Goal: Task Accomplishment & Management: Complete application form

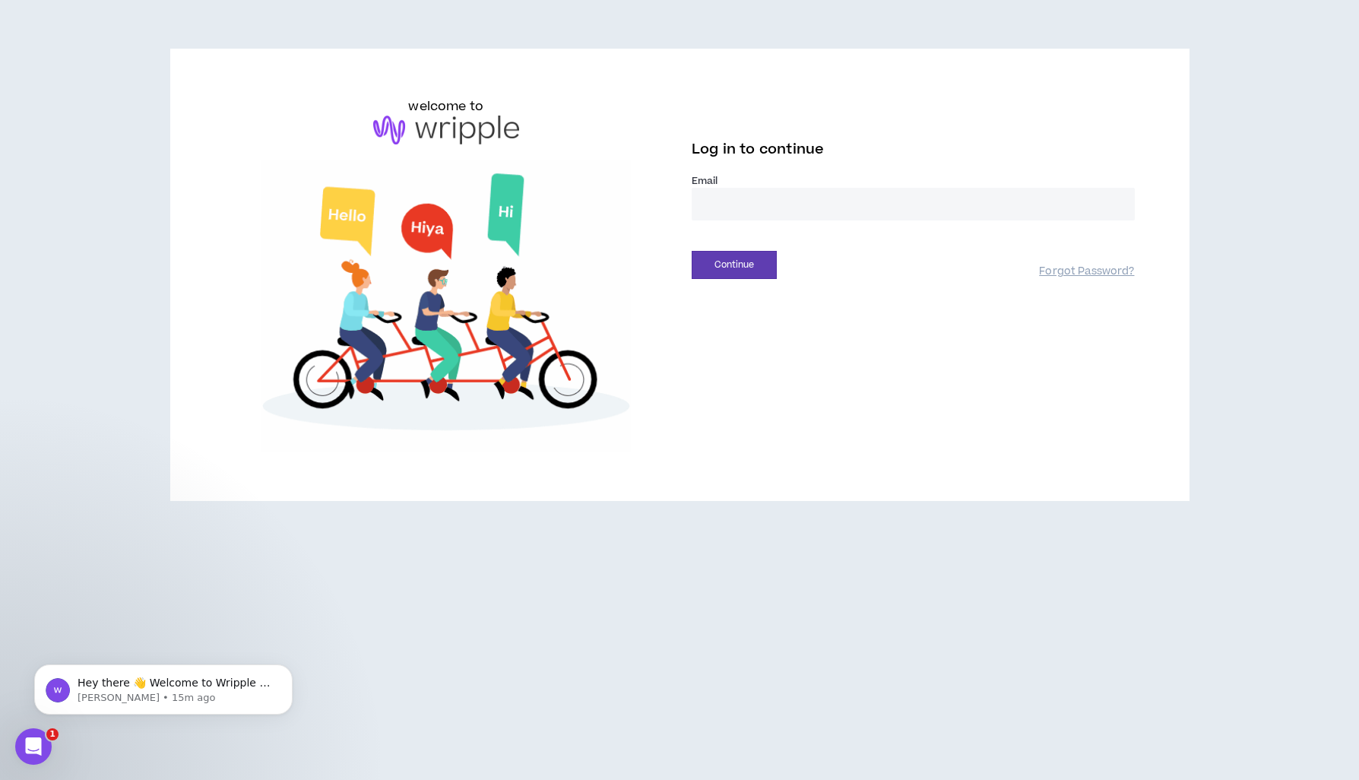
click at [763, 215] on input "email" at bounding box center [913, 204] width 443 height 33
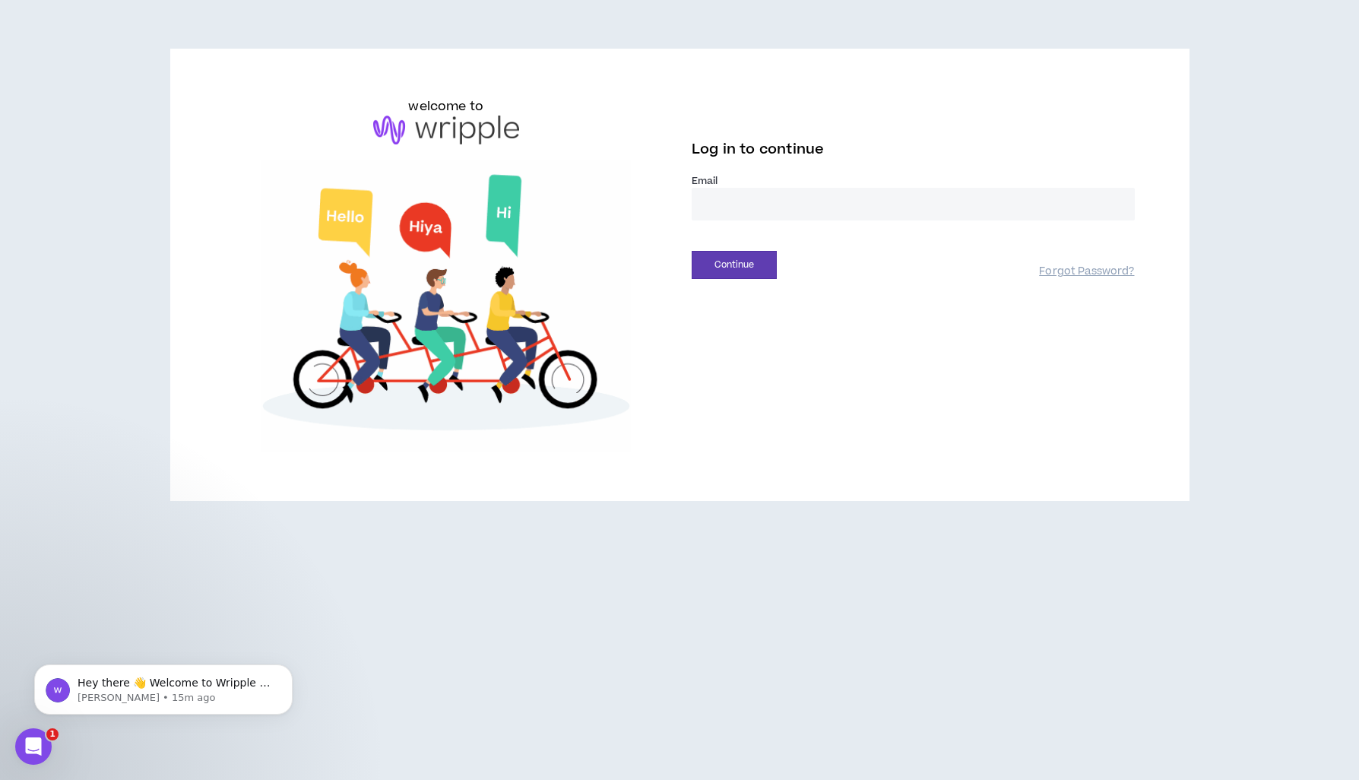
type input "**********"
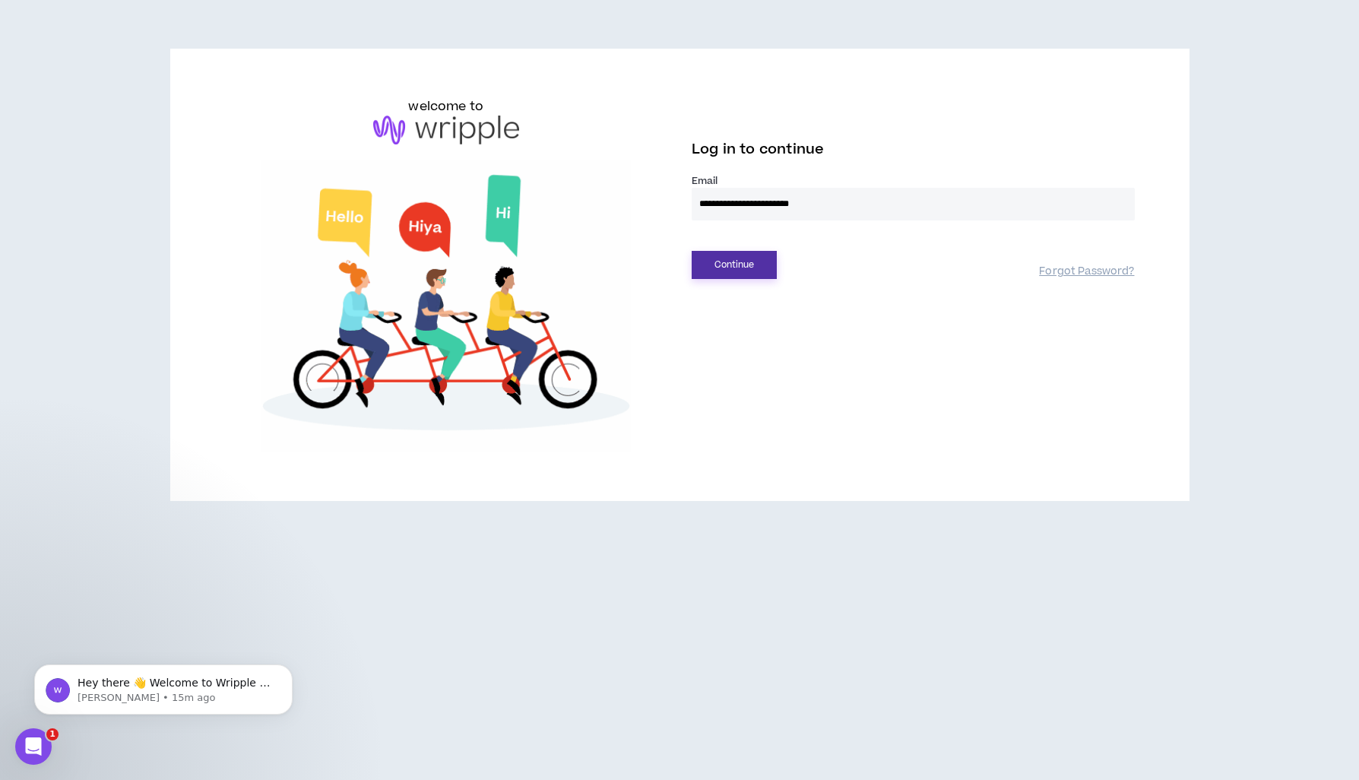
click at [771, 262] on button "Continue" at bounding box center [734, 265] width 85 height 28
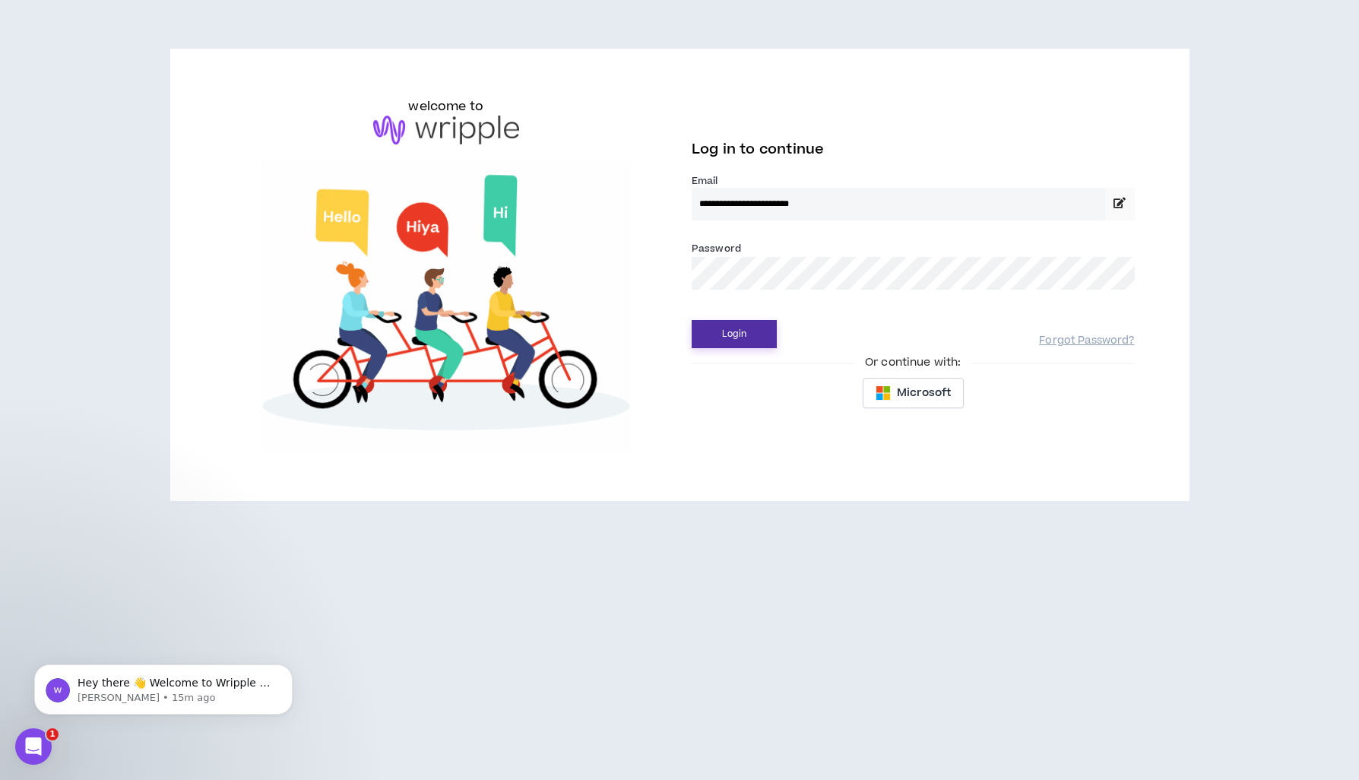
click at [751, 332] on button "Login" at bounding box center [734, 334] width 85 height 28
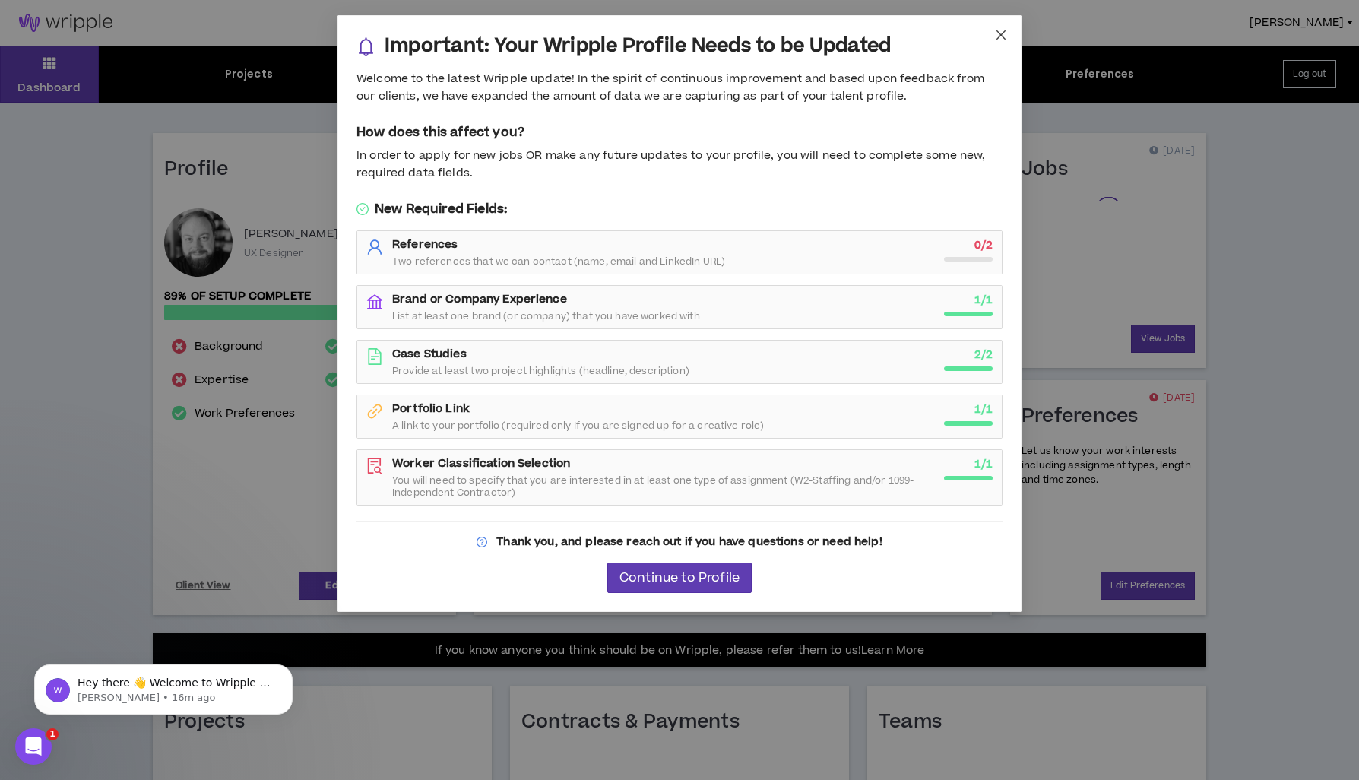
click at [1005, 30] on icon "close" at bounding box center [1001, 35] width 12 height 12
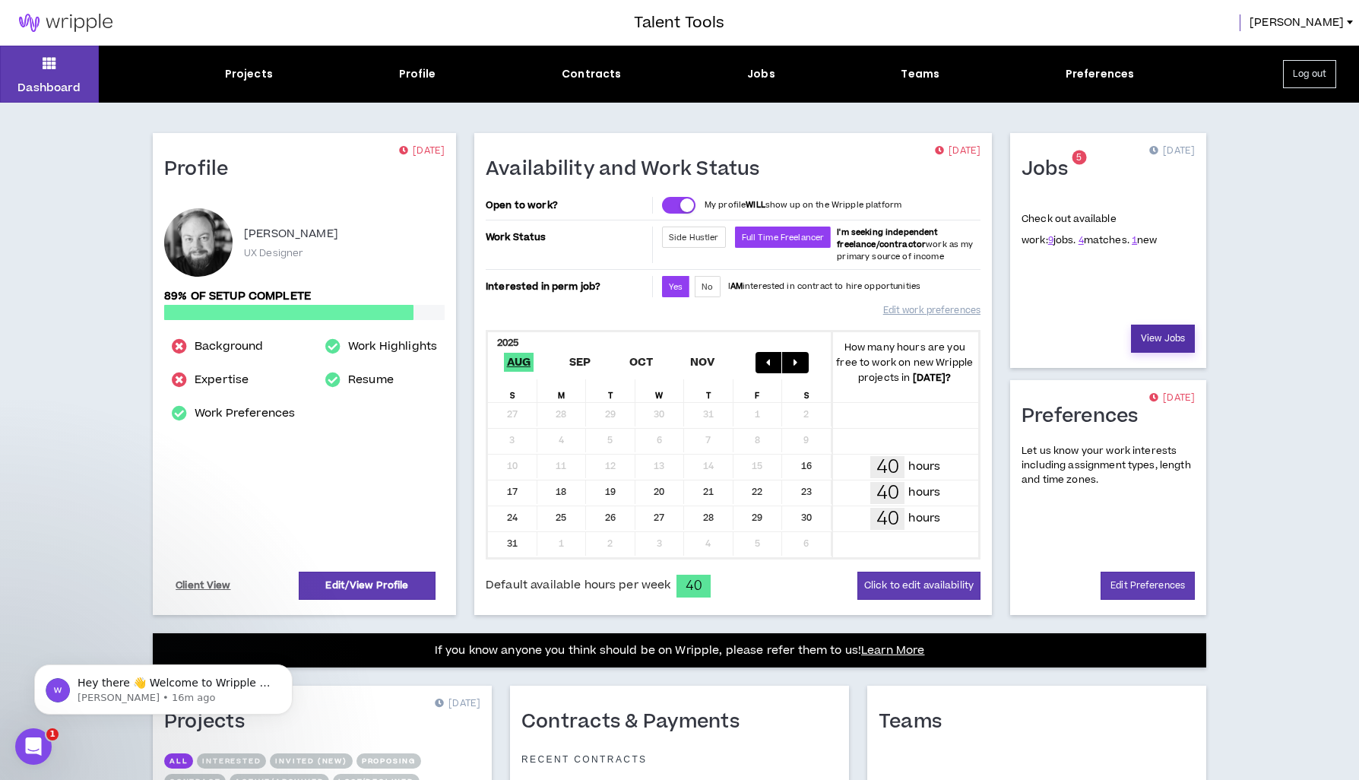
click at [1163, 333] on link "View Jobs" at bounding box center [1163, 339] width 64 height 28
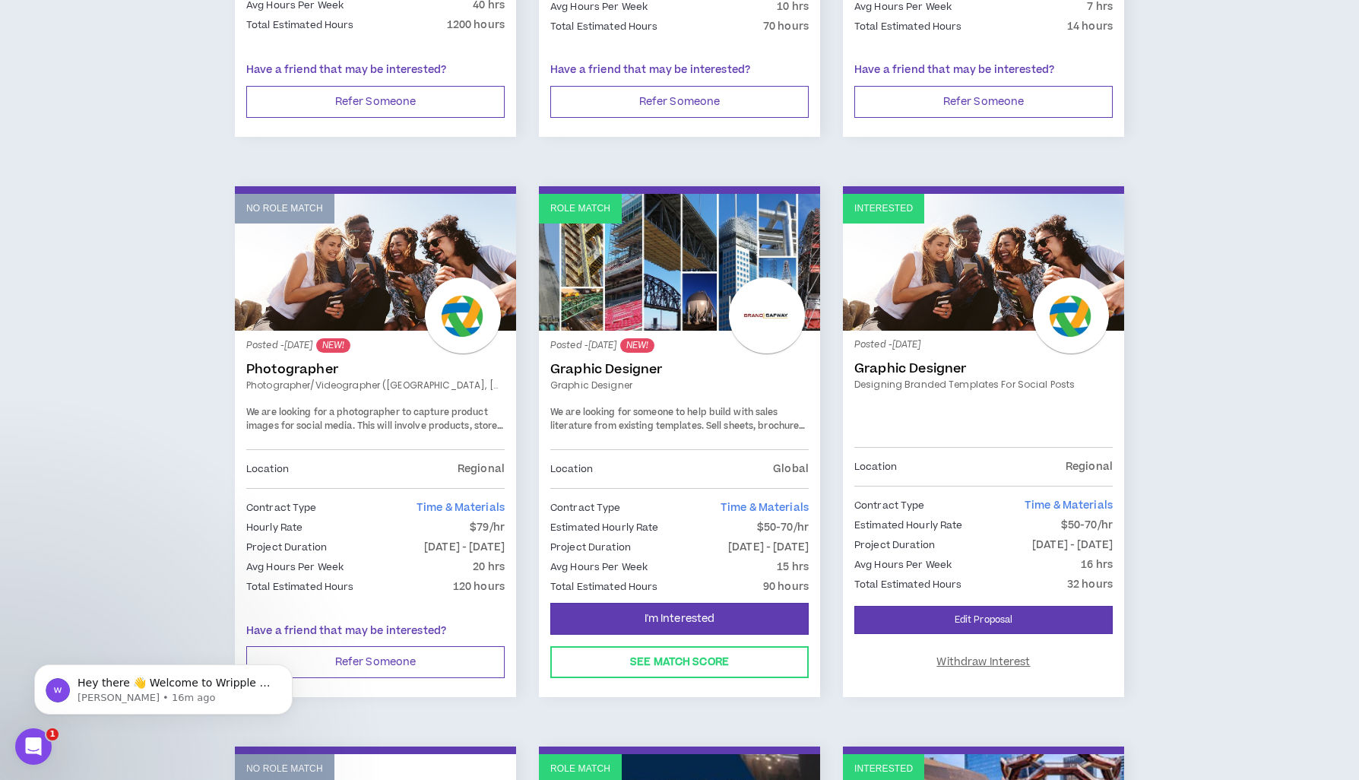
scroll to position [650, 0]
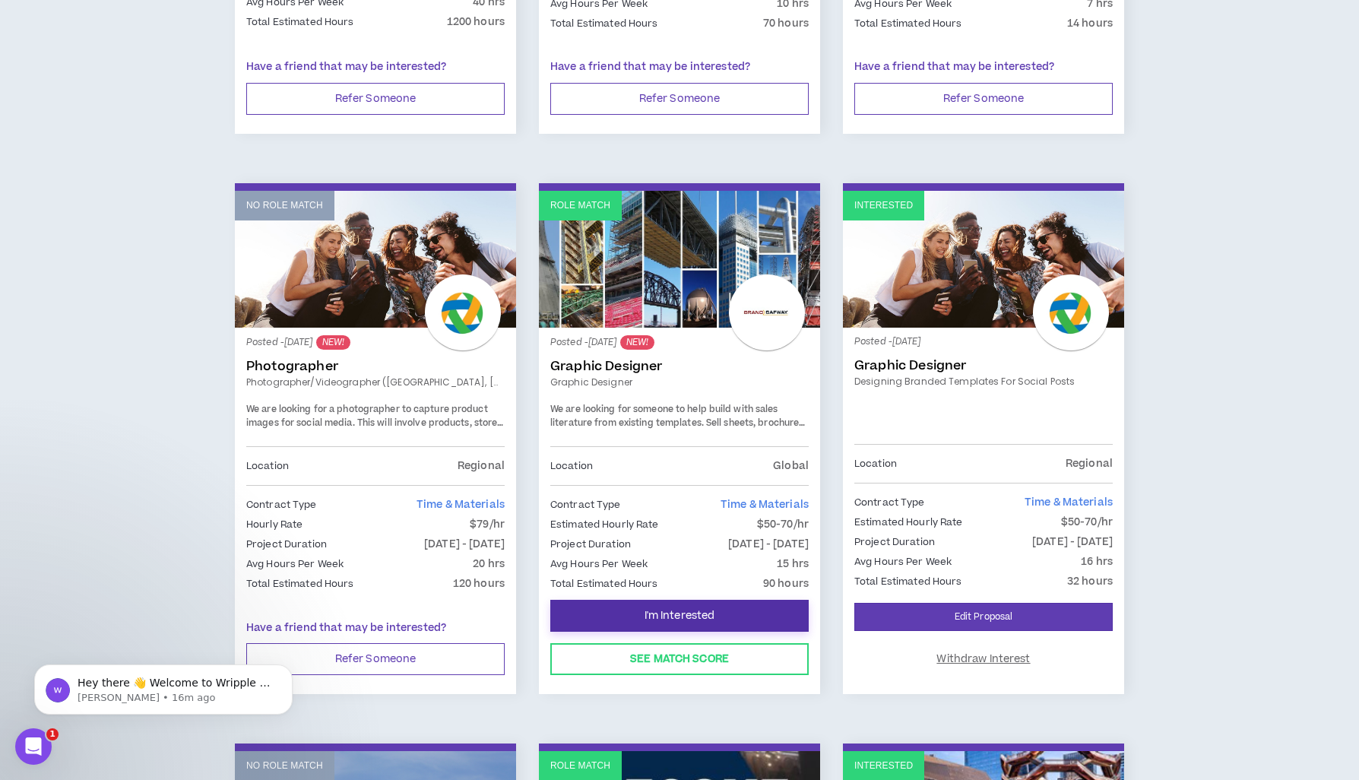
click at [703, 613] on span "I'm Interested" at bounding box center [680, 616] width 71 height 14
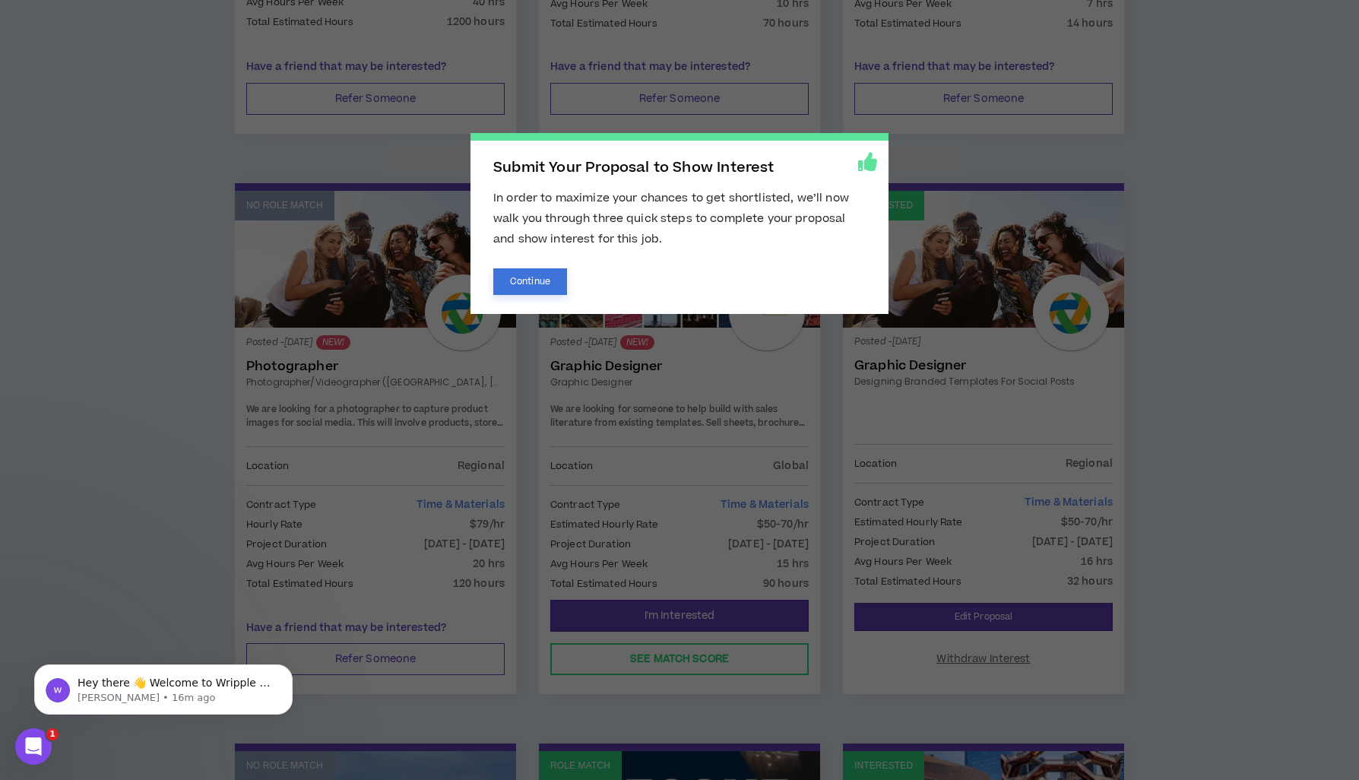
click at [528, 278] on button "Continue" at bounding box center [530, 281] width 74 height 27
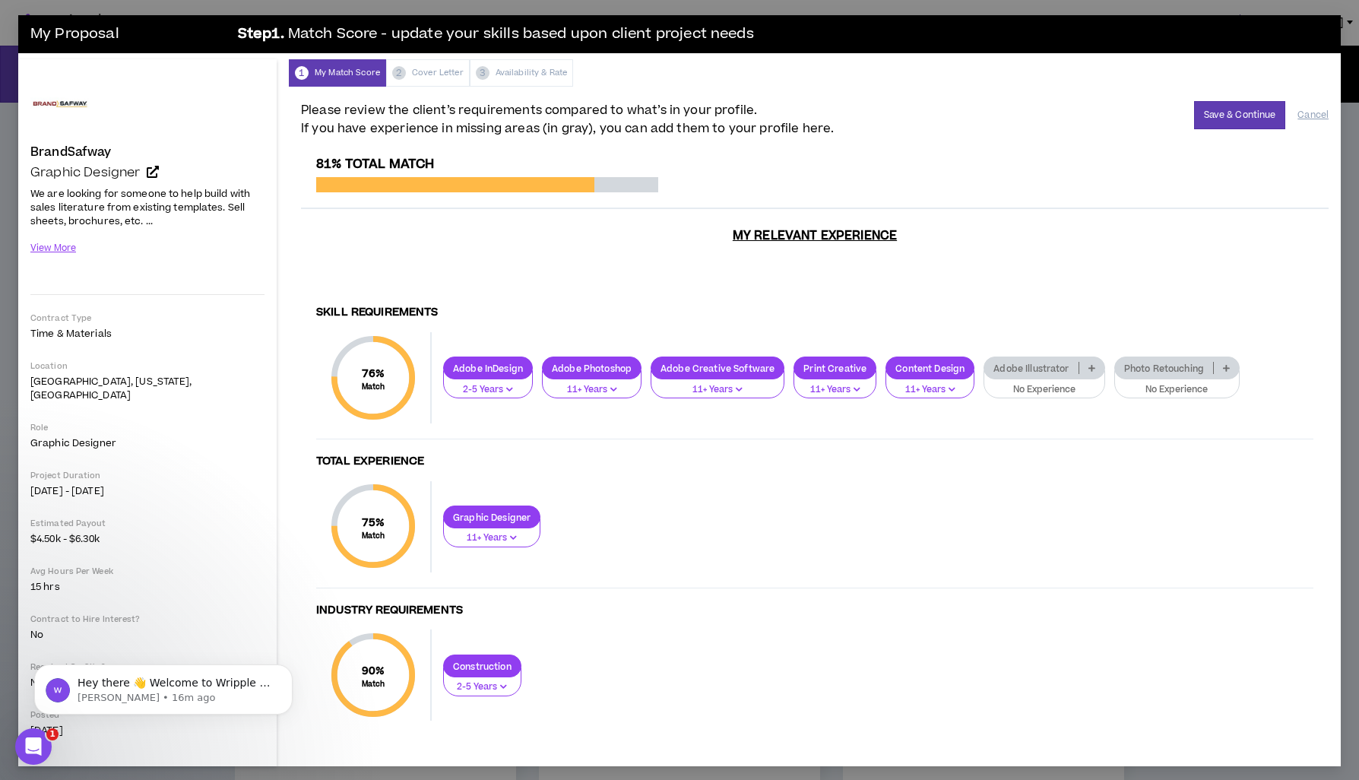
click at [1058, 383] on p "No Experience" at bounding box center [1045, 390] width 102 height 14
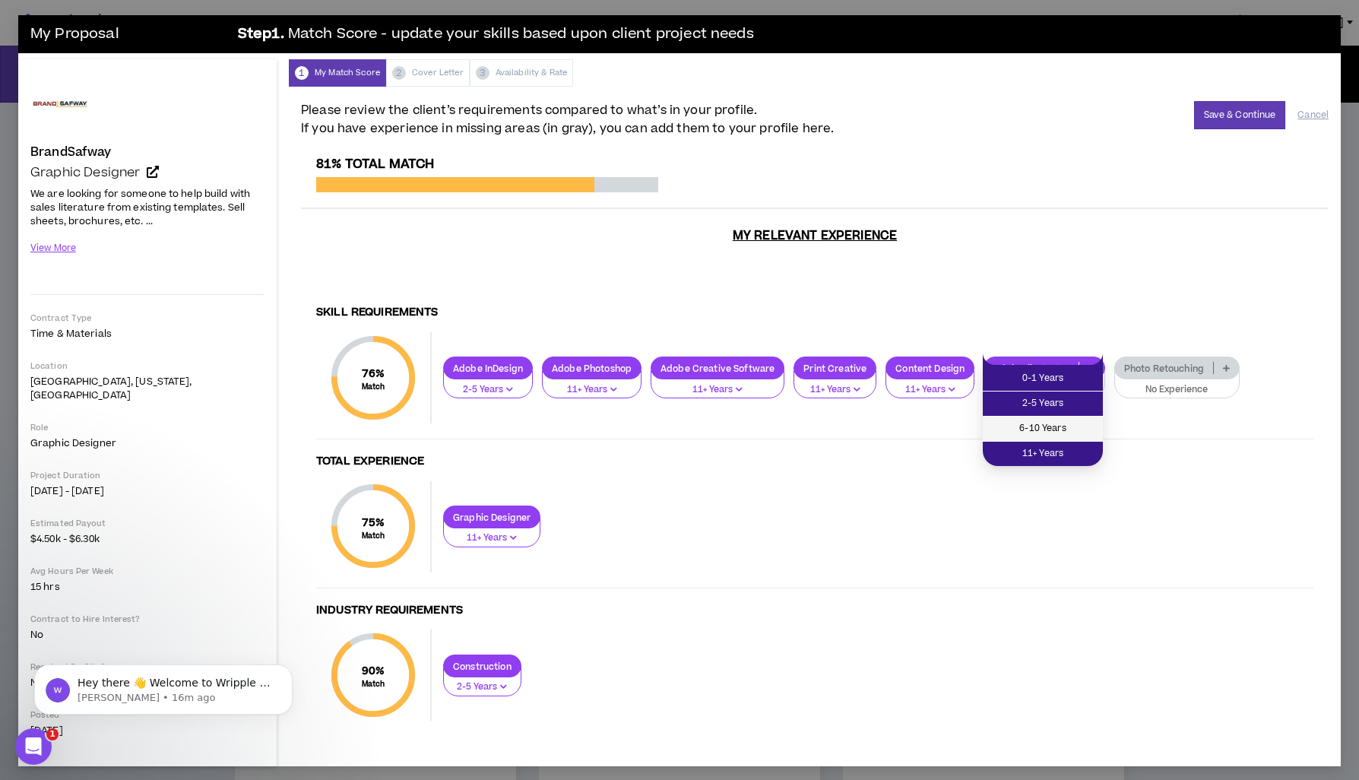
click at [1052, 436] on span "6-10 Years" at bounding box center [1043, 428] width 102 height 17
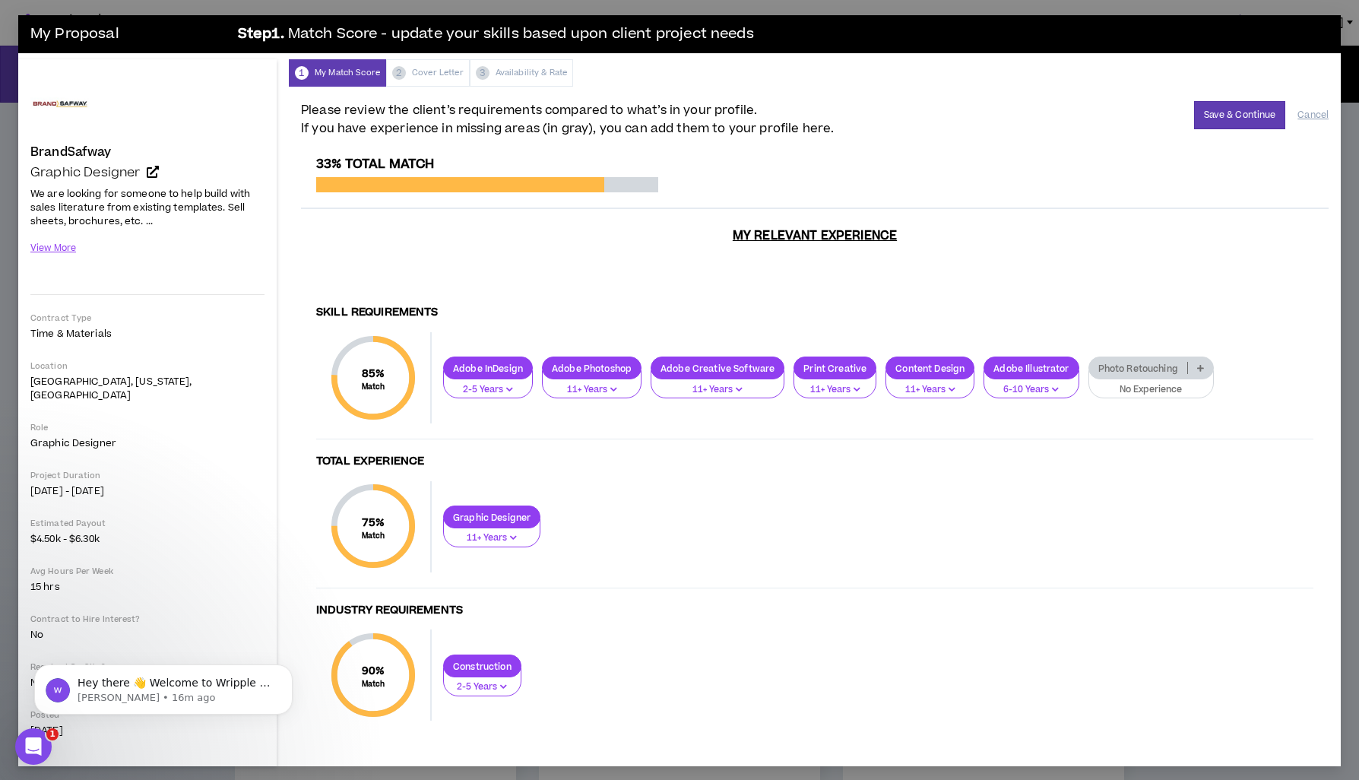
click at [1150, 383] on p "No Experience" at bounding box center [1152, 390] width 106 height 14
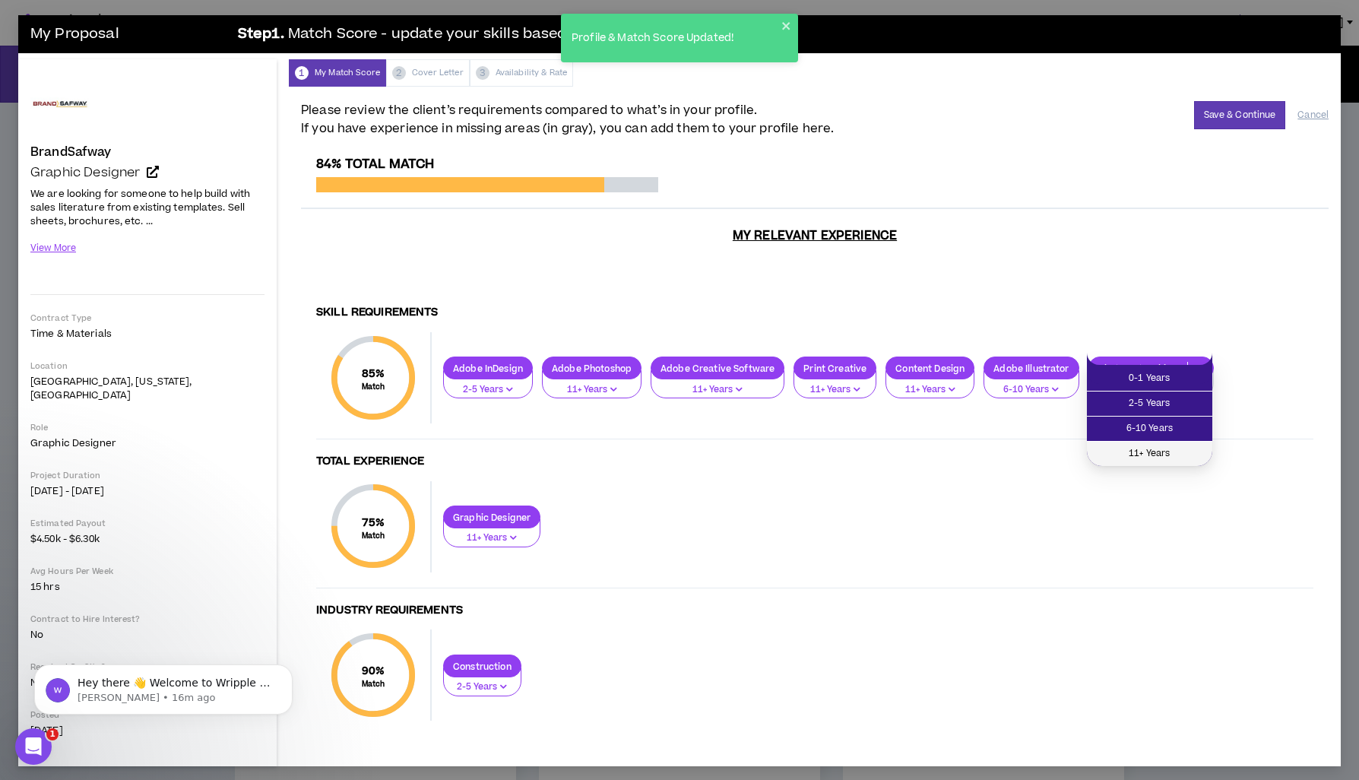
click at [1147, 448] on span "11+ Years" at bounding box center [1149, 454] width 107 height 17
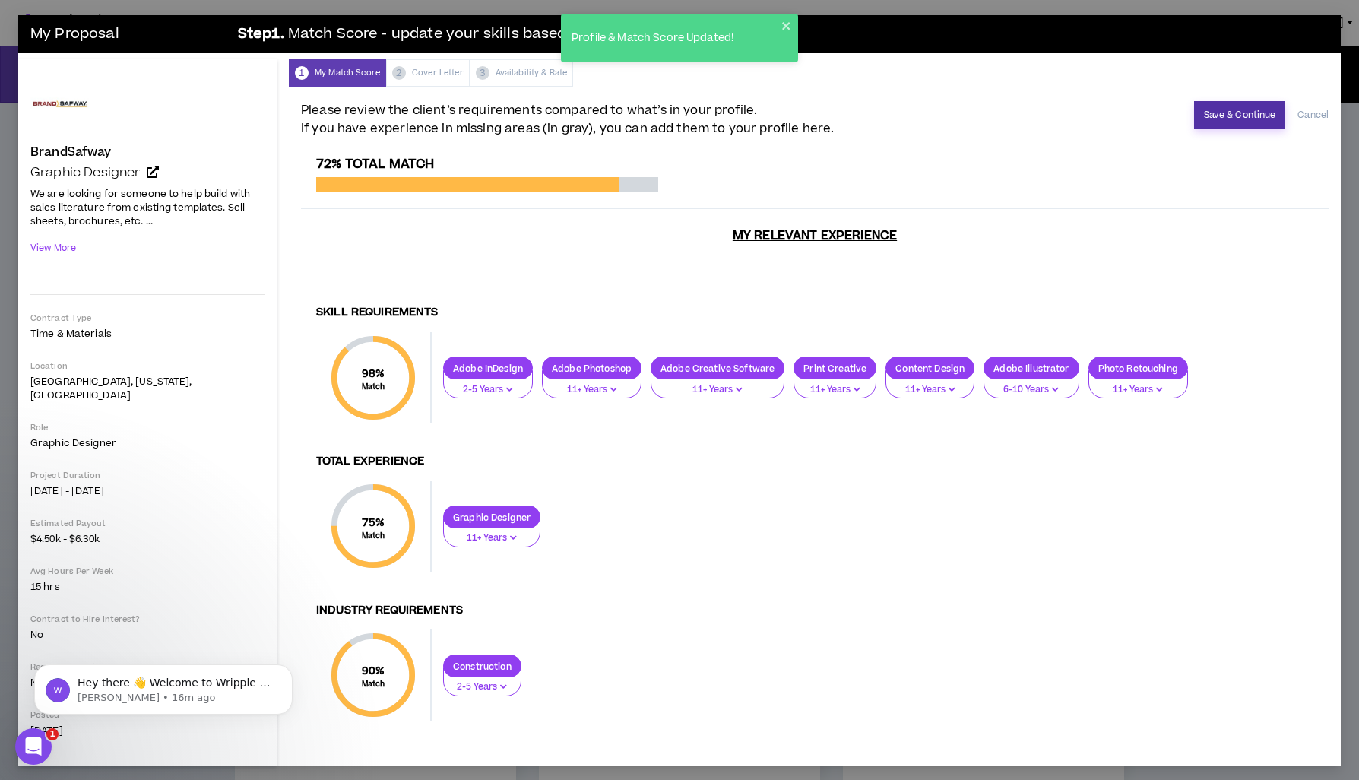
click at [1241, 113] on button "Save & Continue" at bounding box center [1241, 115] width 92 height 28
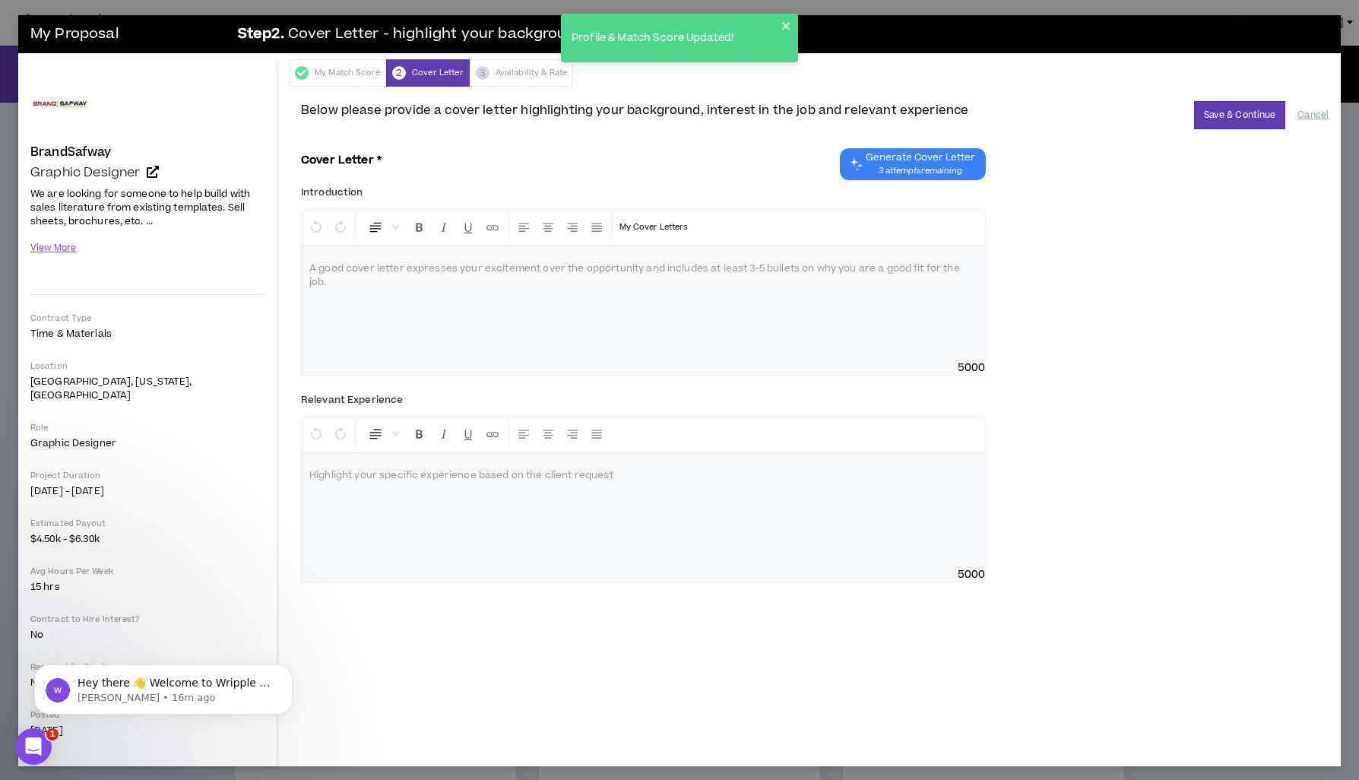
click at [904, 170] on span "3 attempts remaining" at bounding box center [920, 171] width 109 height 12
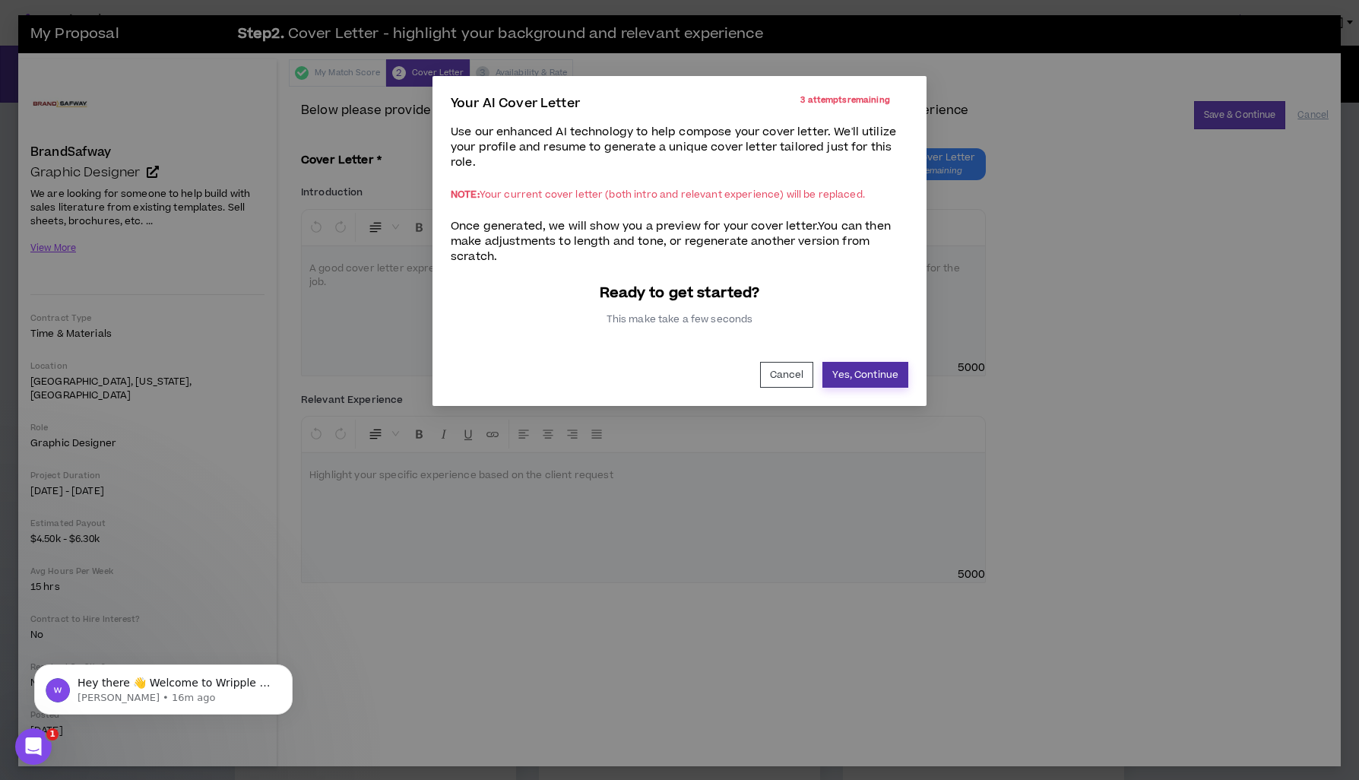
click at [861, 366] on button "Yes, Continue" at bounding box center [866, 375] width 86 height 26
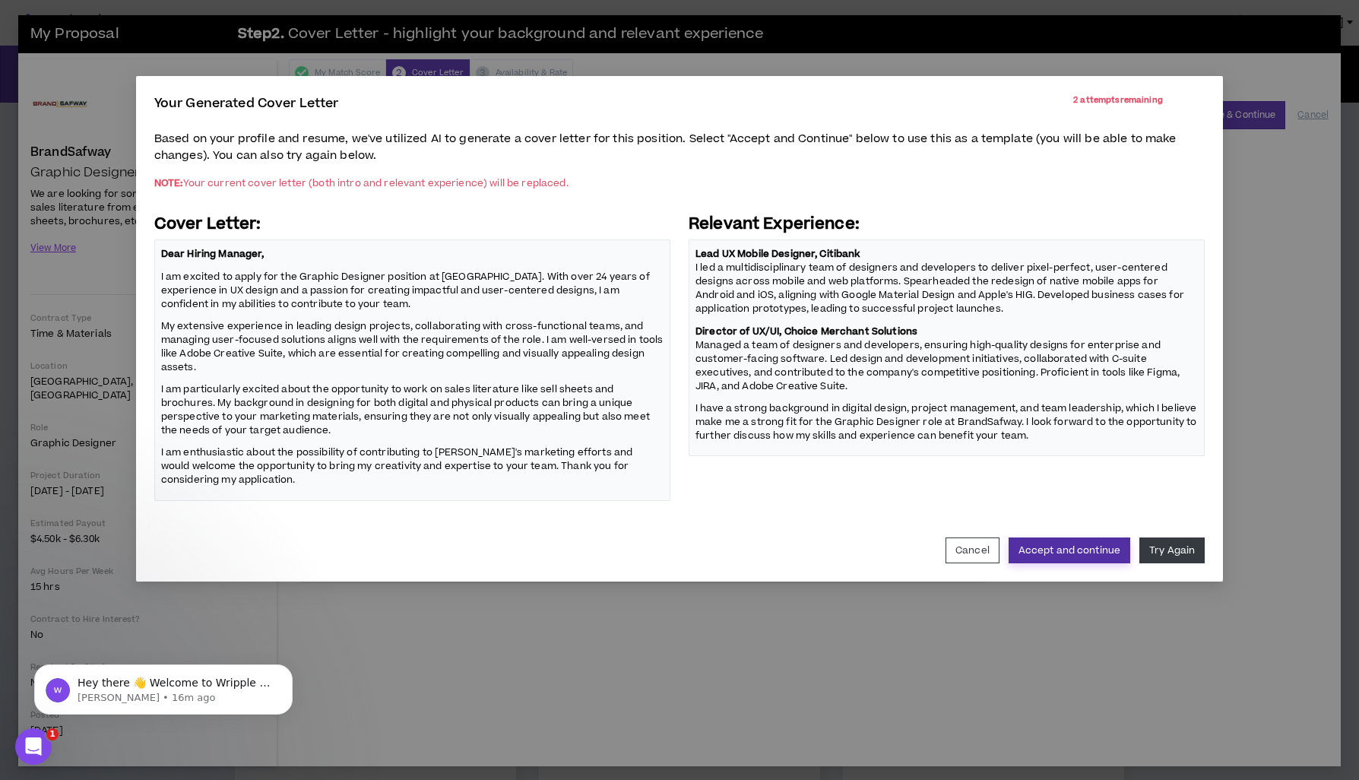
click at [1058, 549] on button "Accept and continue" at bounding box center [1070, 551] width 122 height 26
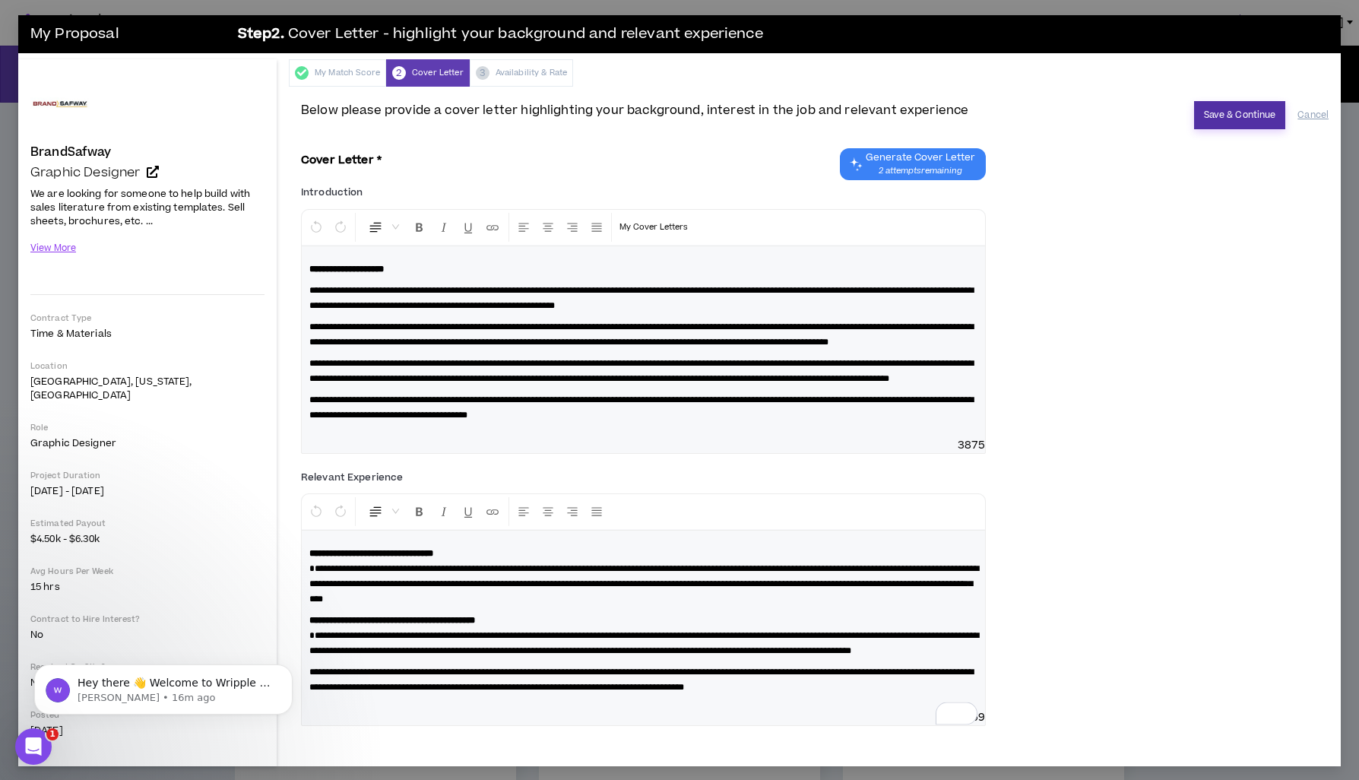
click at [1229, 122] on button "Save & Continue" at bounding box center [1241, 115] width 92 height 28
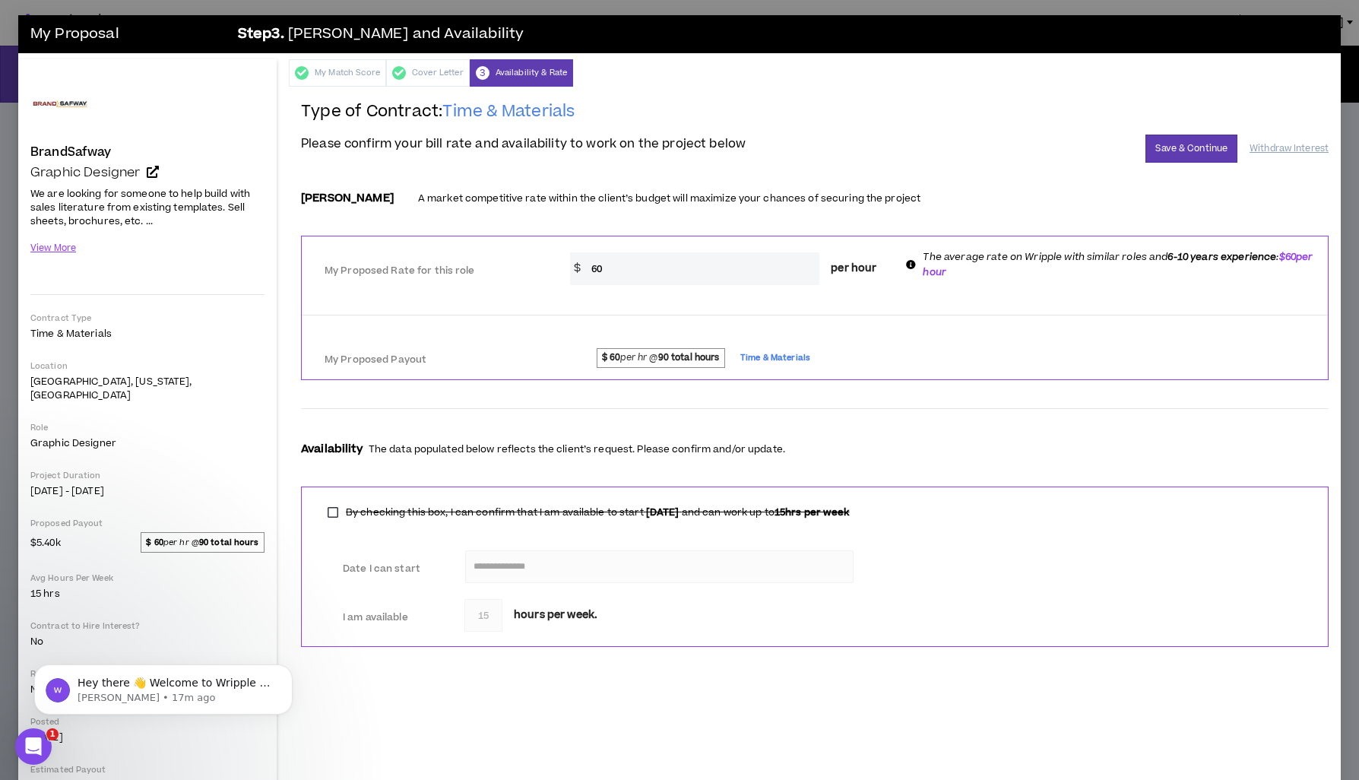
drag, startPoint x: 617, startPoint y: 271, endPoint x: 592, endPoint y: 271, distance: 25.9
click at [592, 271] on input "60" at bounding box center [702, 268] width 236 height 33
type input "5"
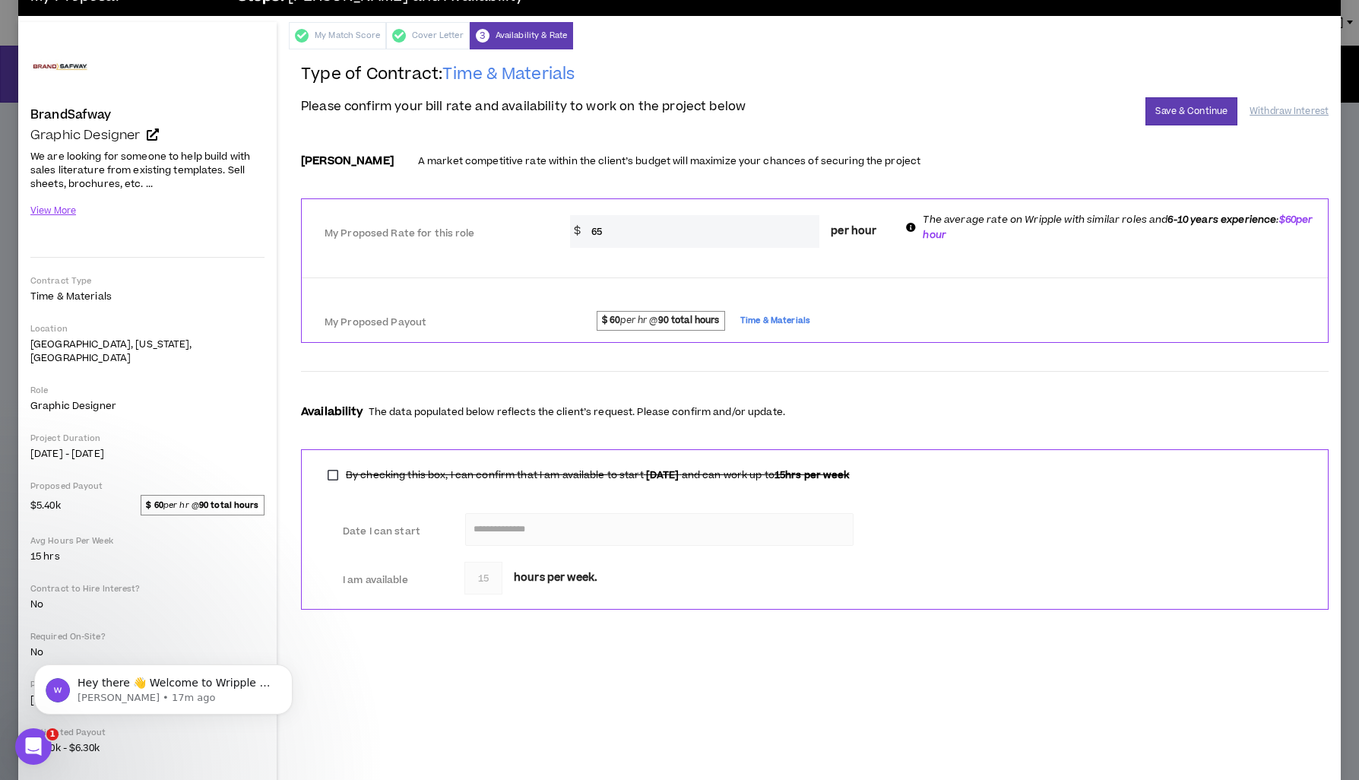
scroll to position [45, 0]
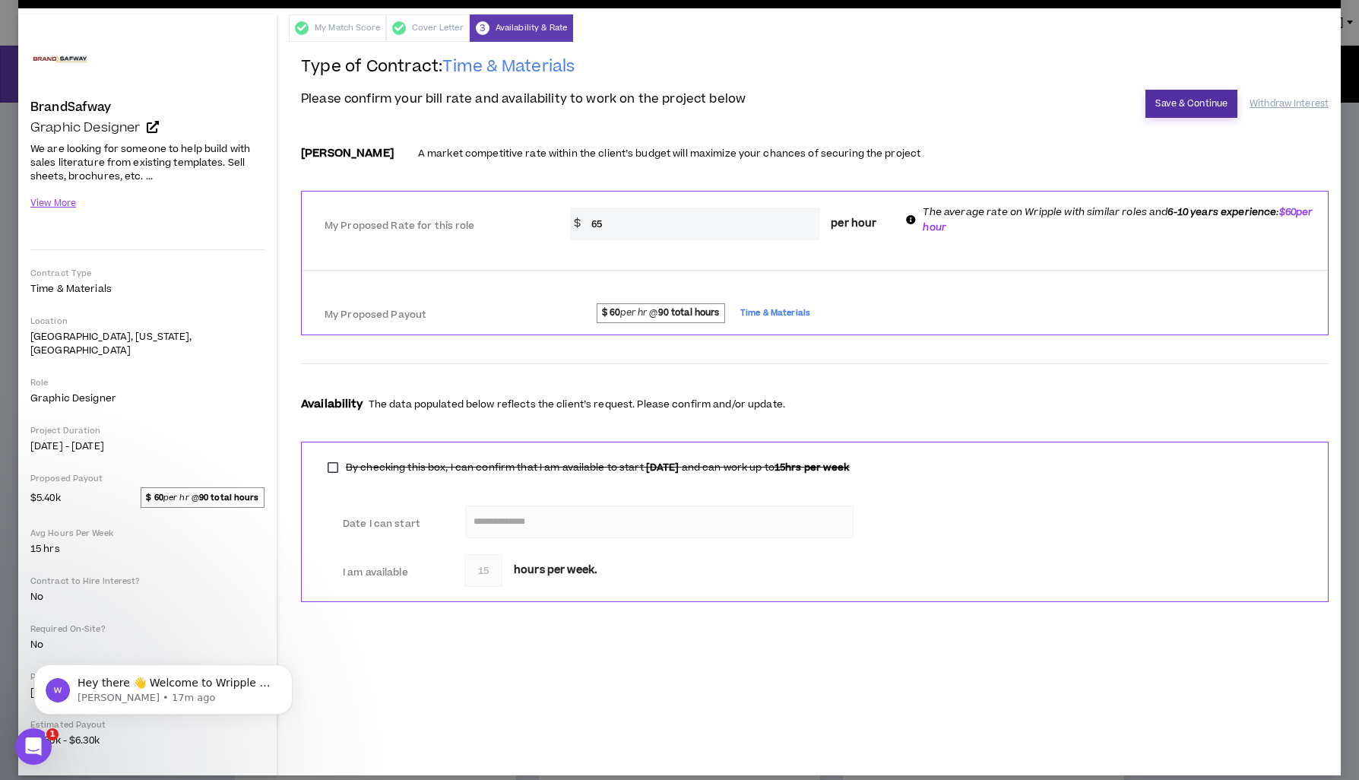
type input "65"
click at [1179, 107] on button "Save & Continue" at bounding box center [1192, 104] width 92 height 28
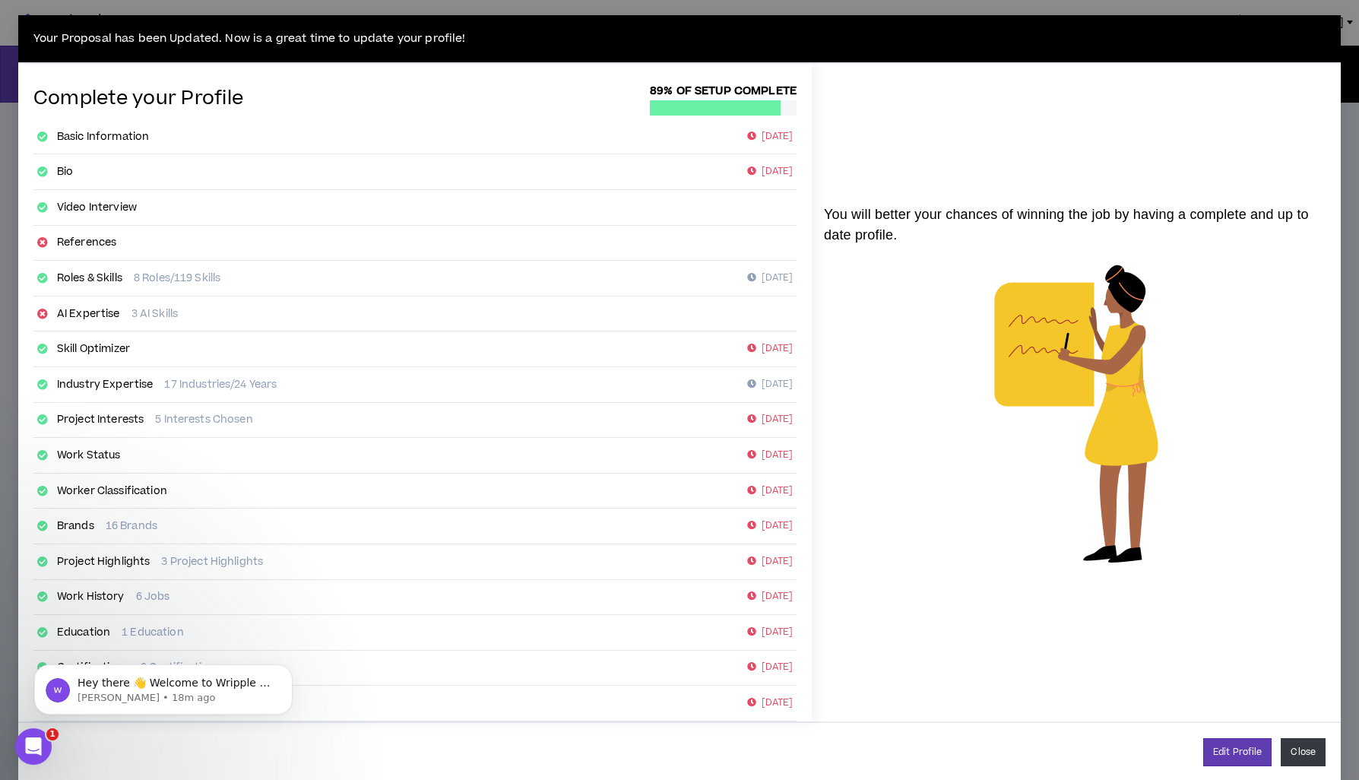
click at [1296, 753] on button "Close" at bounding box center [1303, 752] width 45 height 28
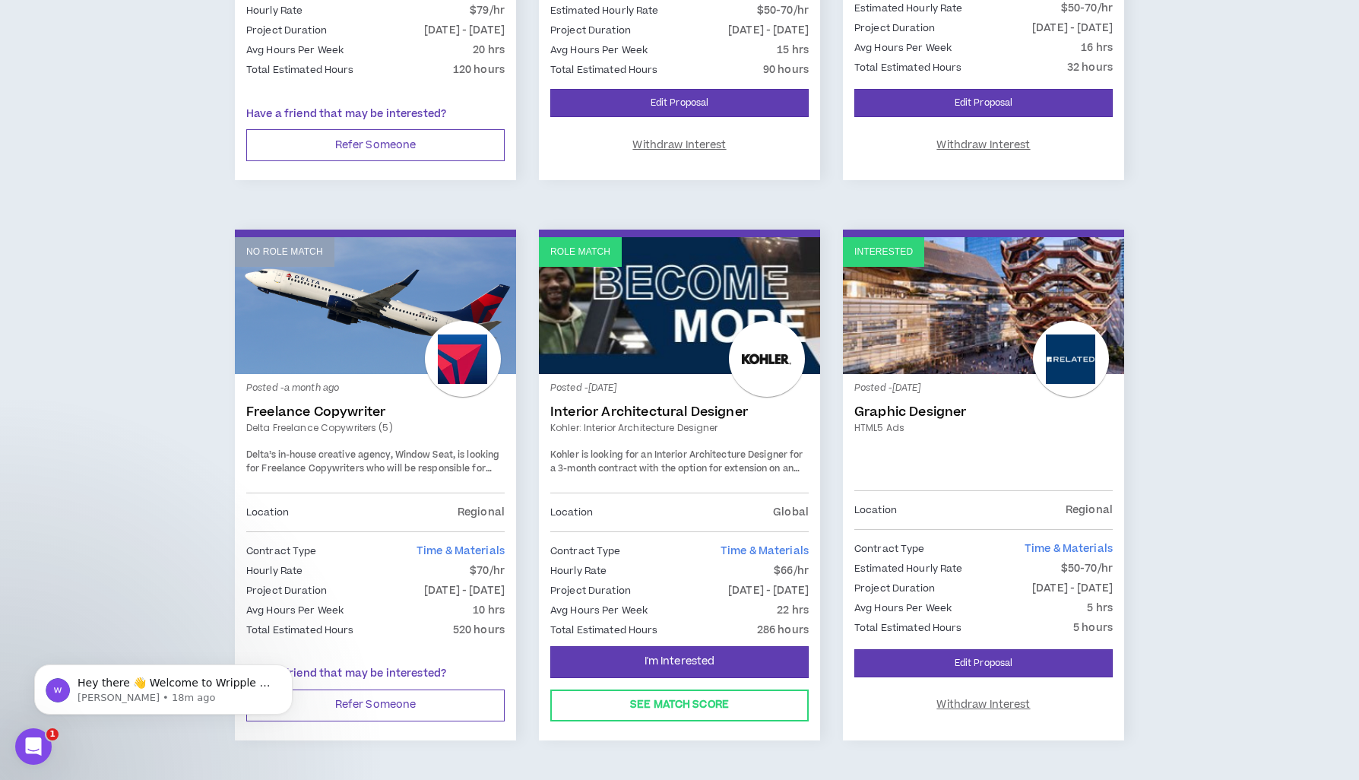
scroll to position [1204, 0]
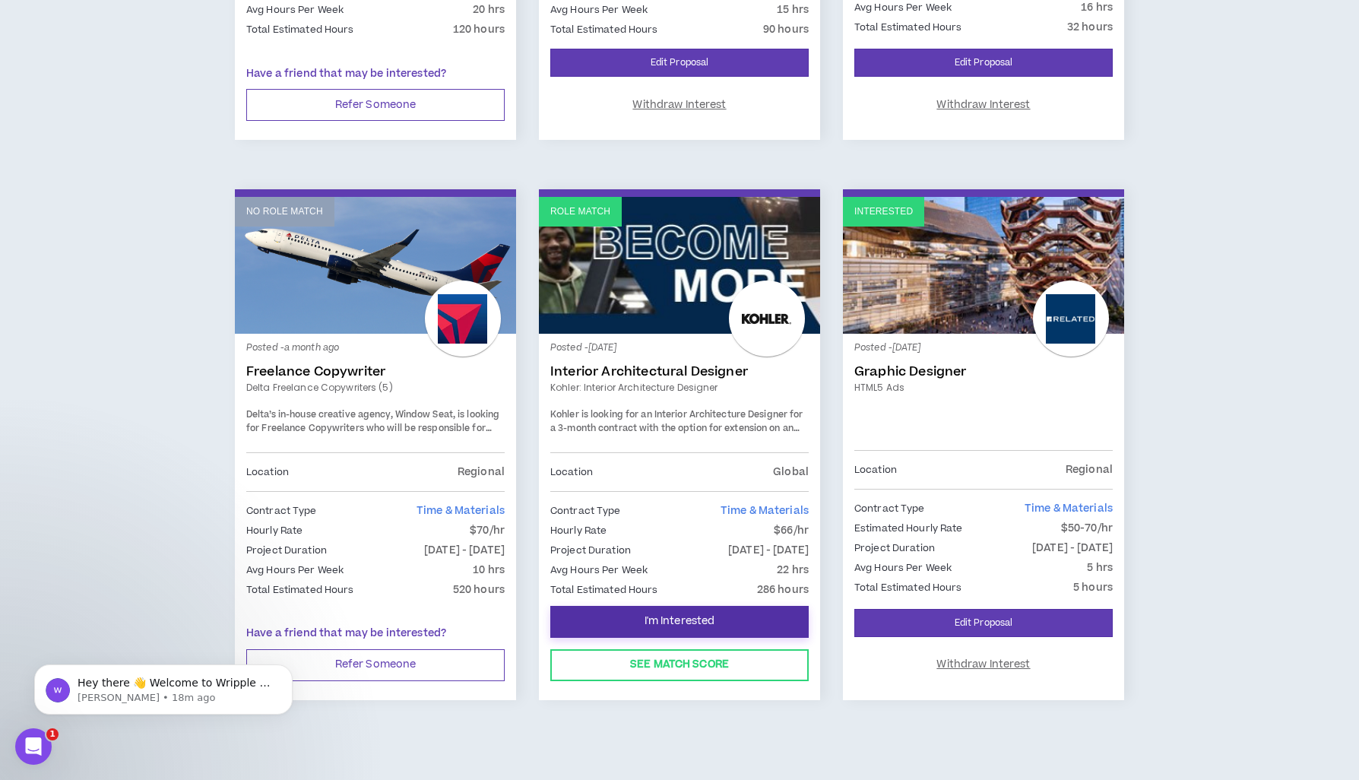
click at [699, 615] on span "I'm Interested" at bounding box center [680, 621] width 71 height 14
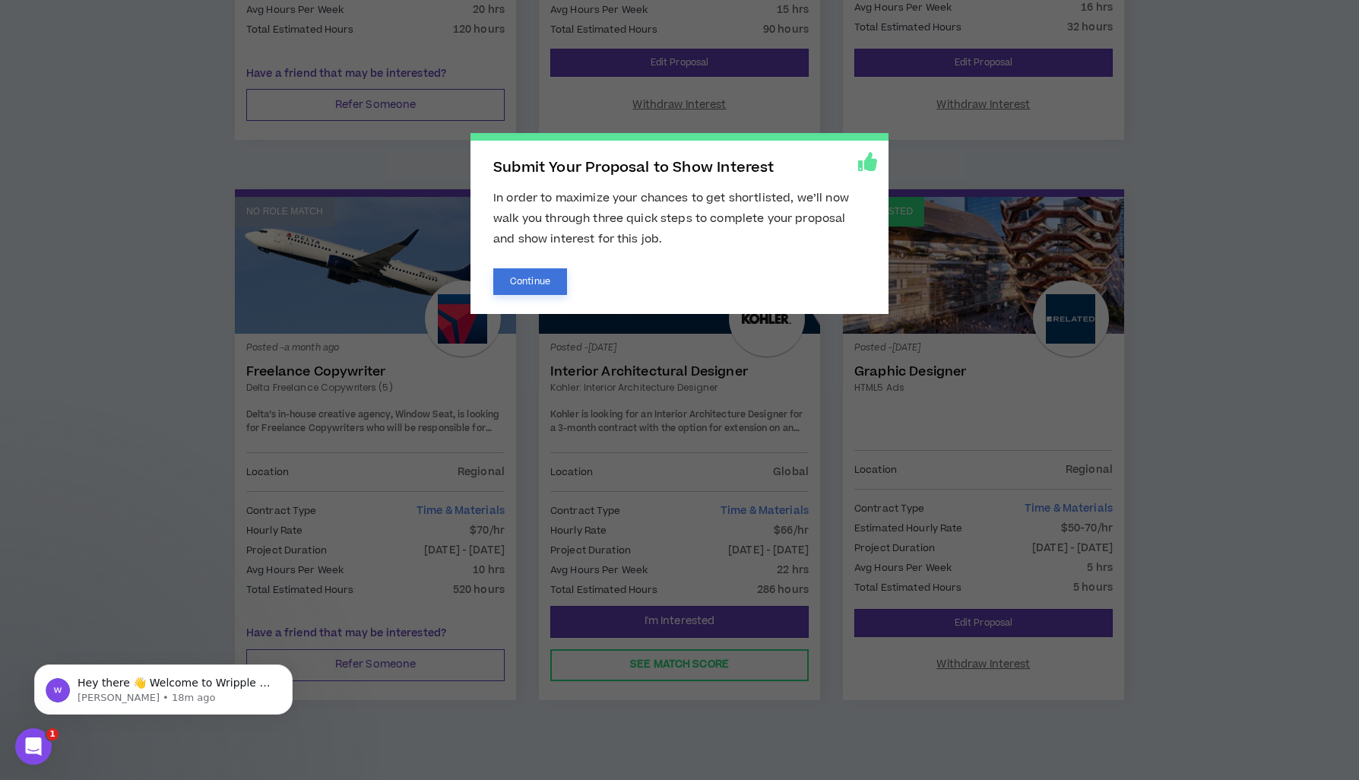
click at [546, 279] on button "Continue" at bounding box center [530, 281] width 74 height 27
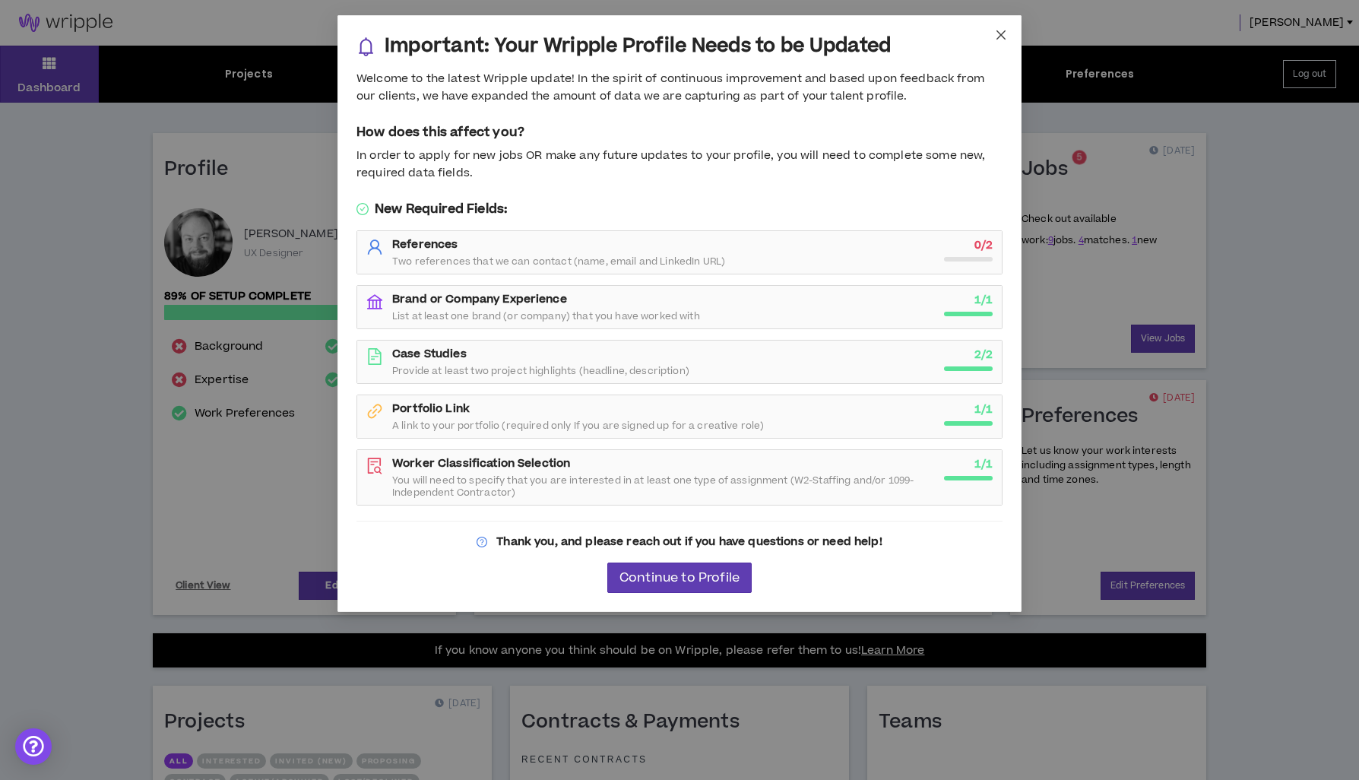
click at [1002, 31] on icon "close" at bounding box center [1001, 35] width 12 height 12
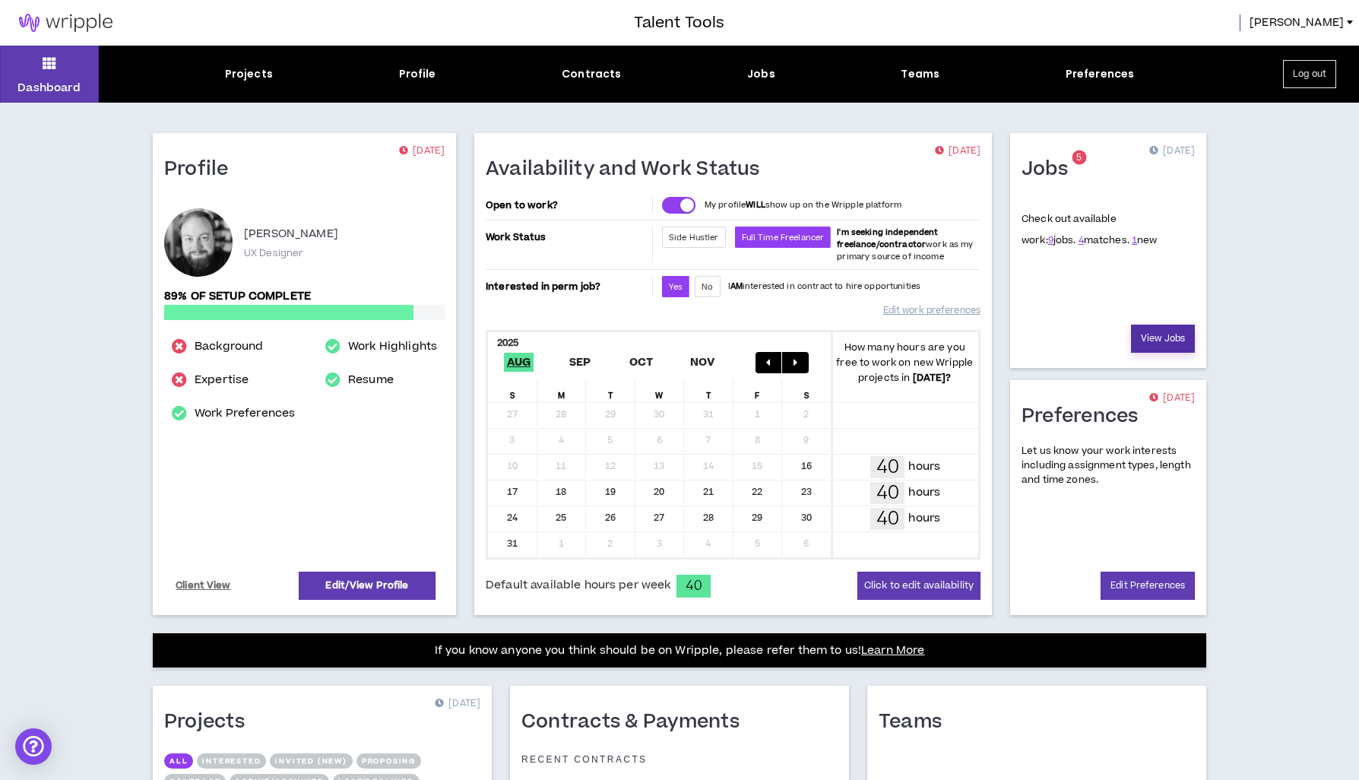
click at [1160, 325] on link "View Jobs" at bounding box center [1163, 339] width 64 height 28
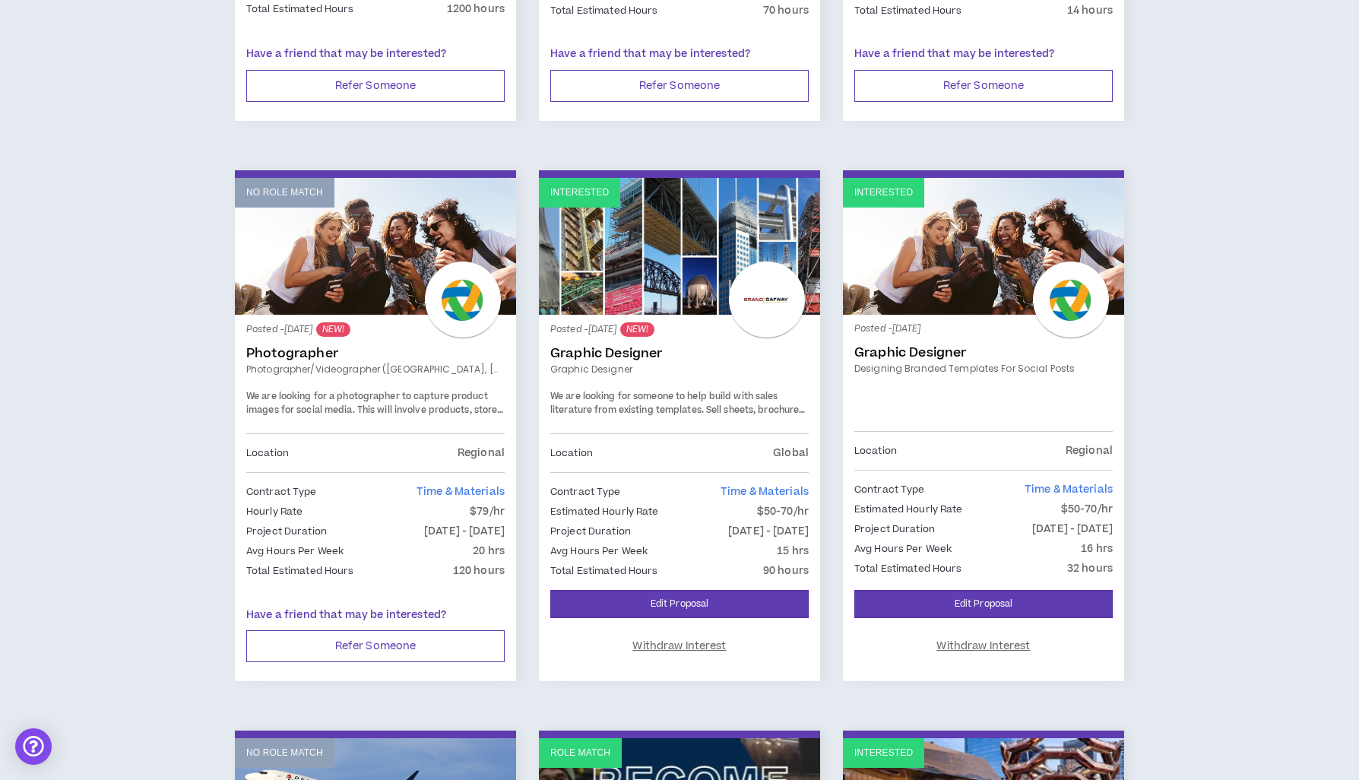
scroll to position [669, 0]
